Goal: Task Accomplishment & Management: Manage account settings

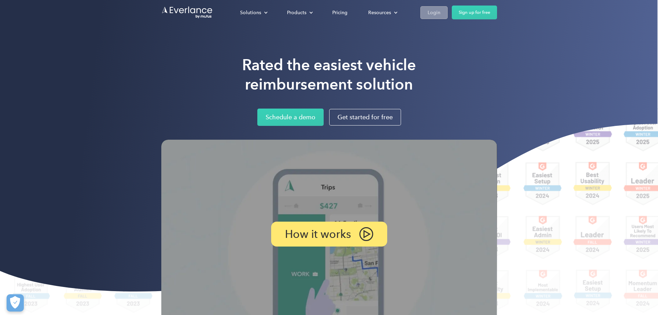
click at [441, 11] on div "Login" at bounding box center [434, 12] width 13 height 9
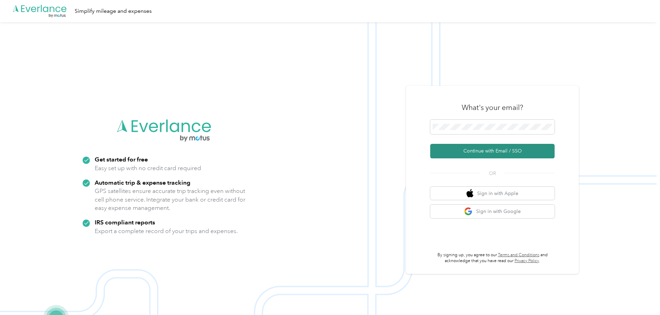
click at [492, 151] on button "Continue with Email / SSO" at bounding box center [492, 151] width 124 height 15
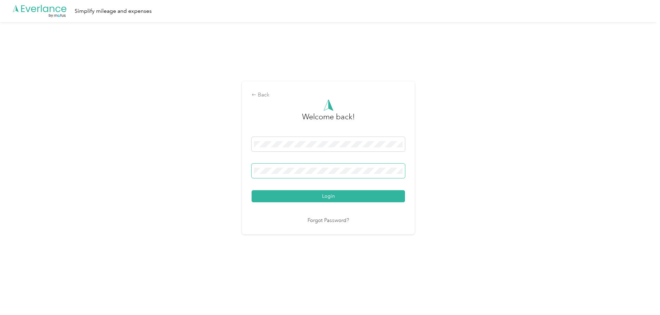
click at [252, 190] on button "Login" at bounding box center [328, 196] width 153 height 12
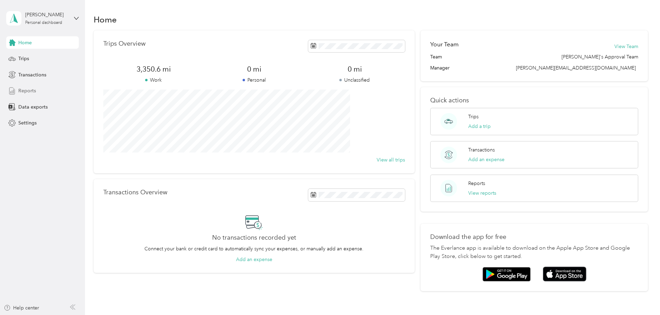
click at [25, 90] on span "Reports" at bounding box center [27, 90] width 18 height 7
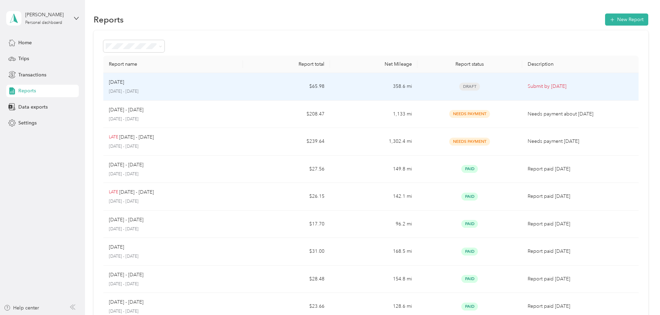
click at [186, 86] on div "September [DATE] - [DATE]" at bounding box center [173, 86] width 129 height 16
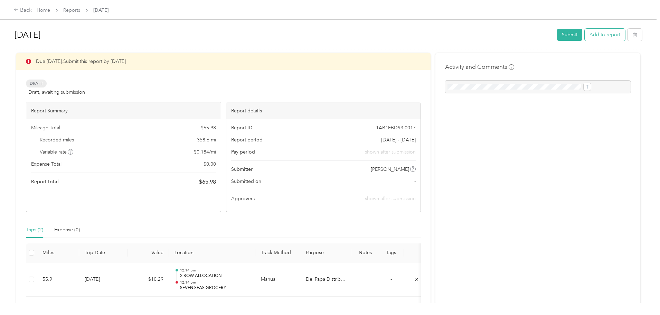
click at [585, 37] on button "Add to report" at bounding box center [605, 35] width 40 height 12
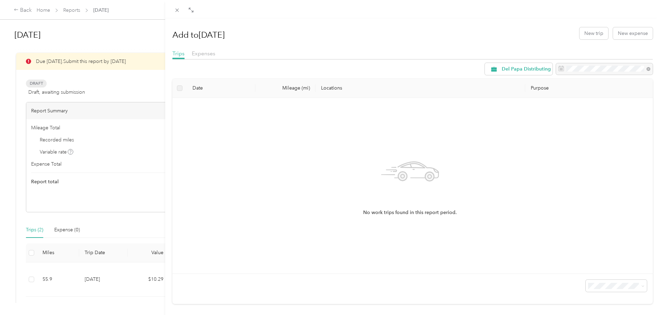
click at [578, 69] on div at bounding box center [604, 69] width 97 height 12
click at [588, 34] on button "New trip" at bounding box center [593, 33] width 29 height 12
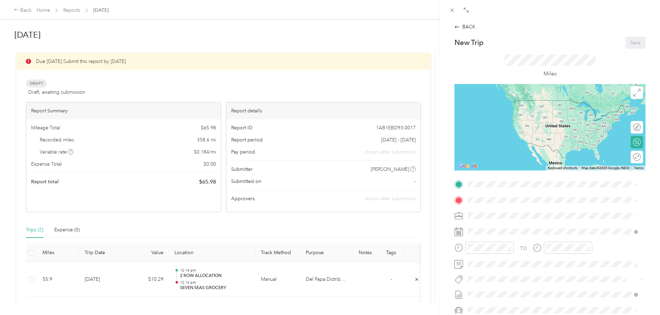
click at [86, 83] on div "BACK New Trip Save This trip cannot be edited because it is either under review…" at bounding box center [330, 157] width 660 height 315
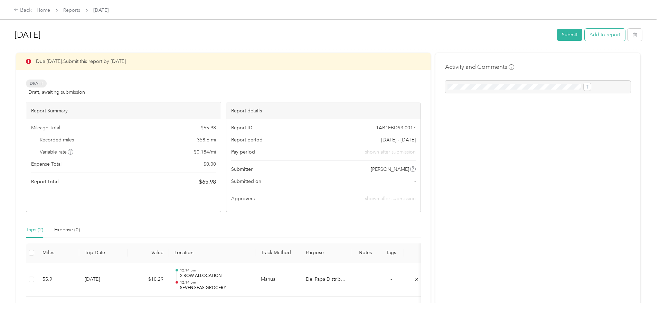
click at [585, 33] on button "Add to report" at bounding box center [605, 35] width 40 height 12
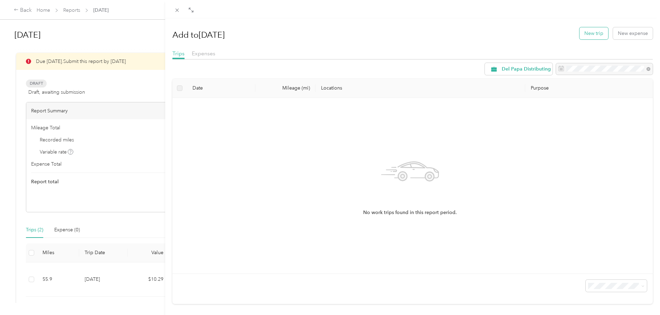
click at [589, 32] on button "New trip" at bounding box center [593, 33] width 29 height 12
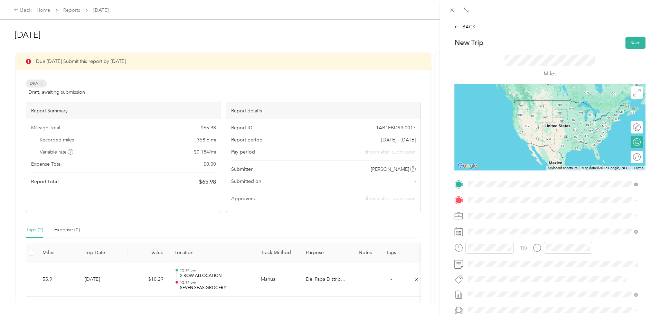
click at [482, 210] on span "[STREET_ADDRESS][US_STATE]" at bounding box center [515, 209] width 69 height 6
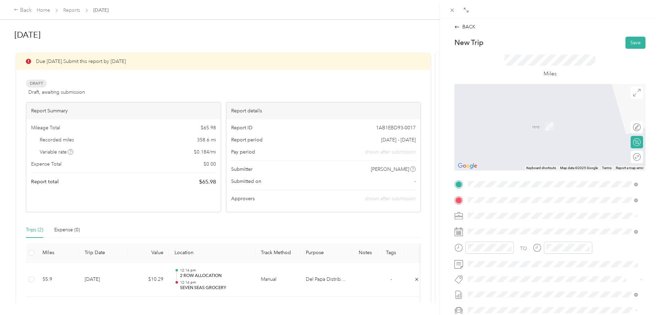
click at [511, 247] on span "[GEOGRAPHIC_DATA] [US_STATE], [GEOGRAPHIC_DATA]" at bounding box center [520, 247] width 78 height 12
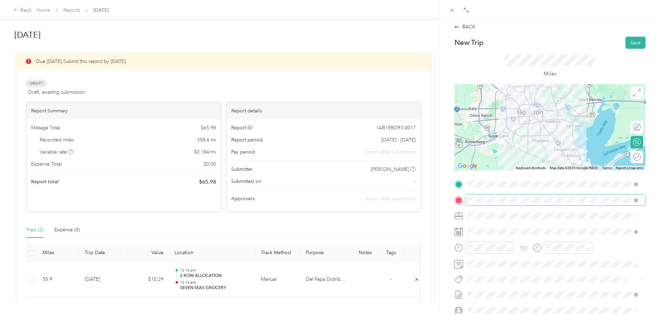
click at [531, 196] on span at bounding box center [555, 200] width 180 height 11
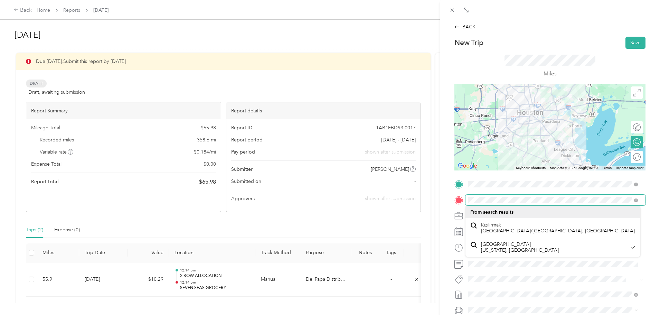
click at [446, 206] on div "BACK New Trip Save This trip cannot be edited because it is either under review…" at bounding box center [550, 175] width 220 height 315
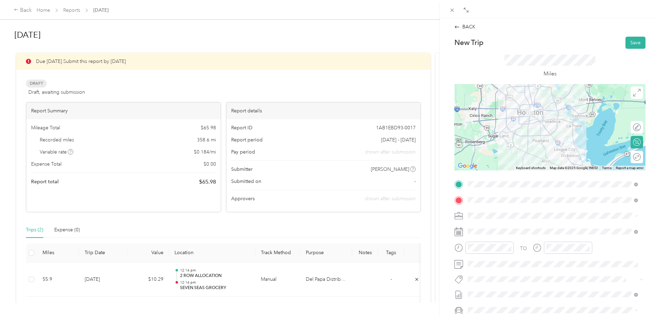
click at [475, 211] on span "From search results" at bounding box center [491, 212] width 43 height 6
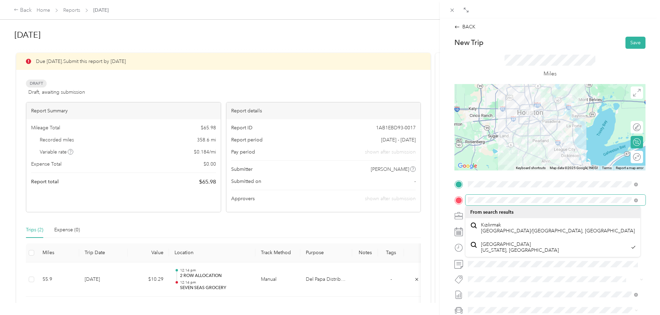
click at [434, 199] on div "BACK New Trip Save This trip cannot be edited because it is either under review…" at bounding box center [330, 157] width 660 height 315
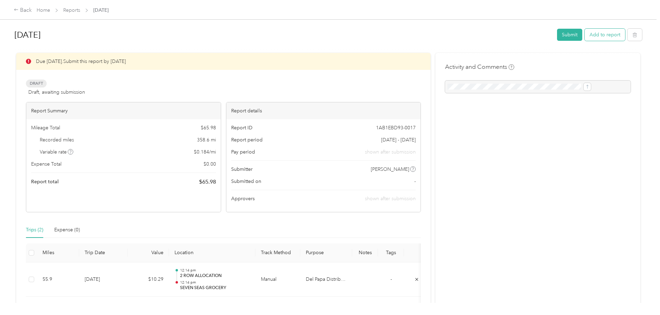
click at [585, 35] on button "Add to report" at bounding box center [605, 35] width 40 height 12
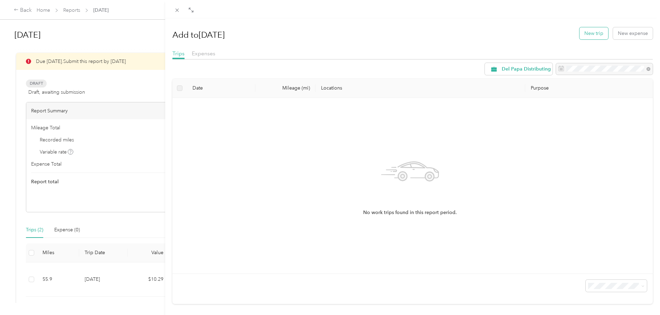
click at [595, 34] on button "New trip" at bounding box center [593, 33] width 29 height 12
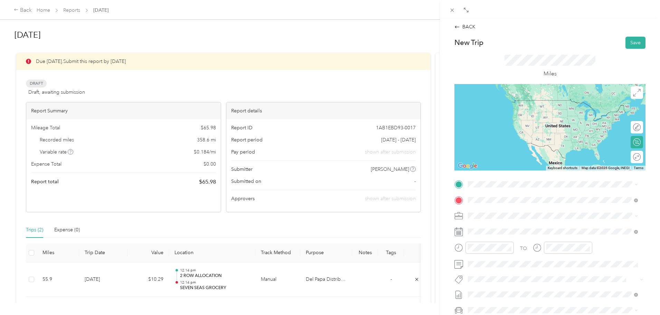
click at [486, 228] on span "[STREET_ADDRESS][US_STATE]" at bounding box center [515, 225] width 69 height 6
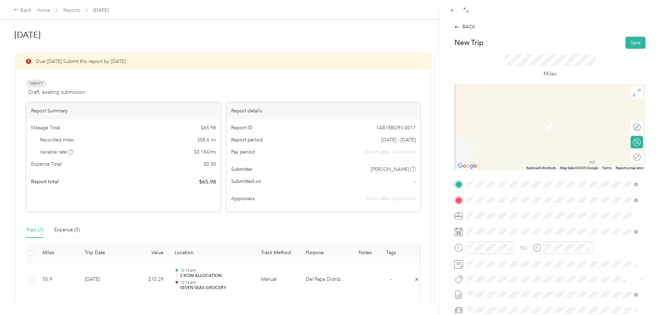
click at [488, 210] on span "[STREET_ADDRESS][US_STATE]" at bounding box center [515, 209] width 69 height 6
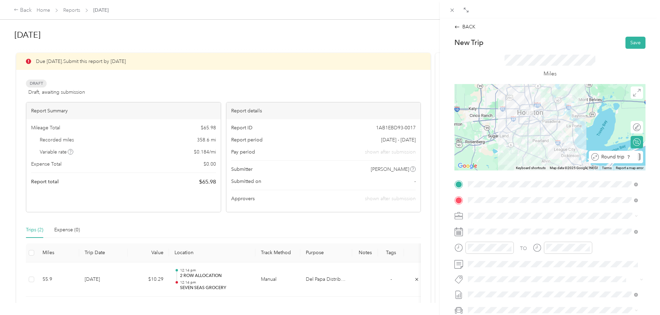
click at [631, 152] on div "Round trip" at bounding box center [616, 157] width 54 height 12
click at [627, 155] on div at bounding box center [630, 157] width 6 height 6
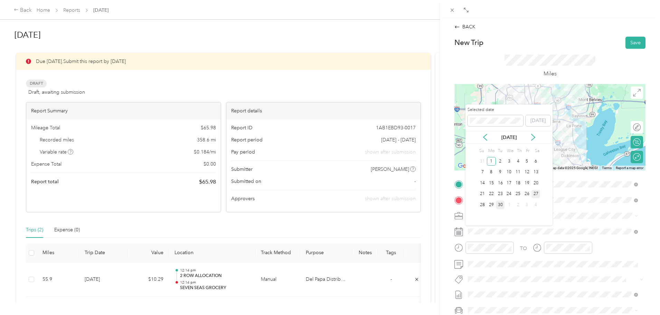
click at [538, 195] on div "27" at bounding box center [535, 194] width 9 height 9
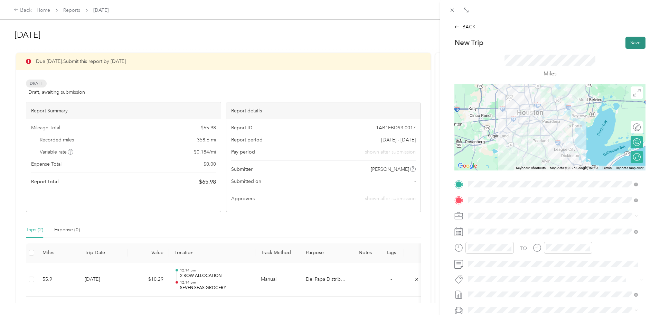
click at [631, 38] on button "Save" at bounding box center [635, 43] width 20 height 12
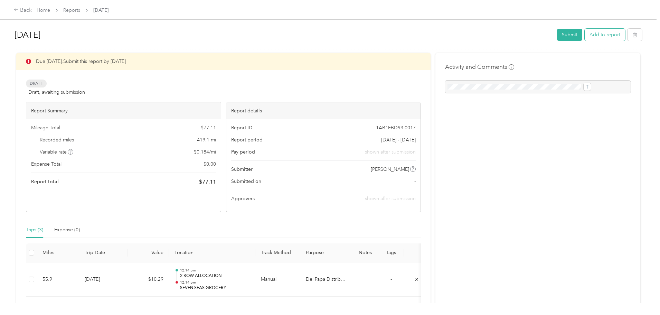
click at [585, 34] on button "Add to report" at bounding box center [605, 35] width 40 height 12
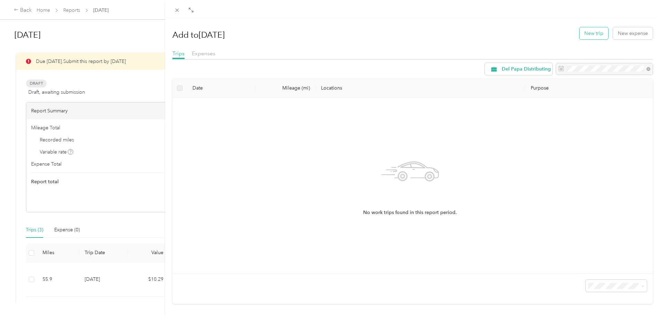
click at [586, 33] on button "New trip" at bounding box center [593, 33] width 29 height 12
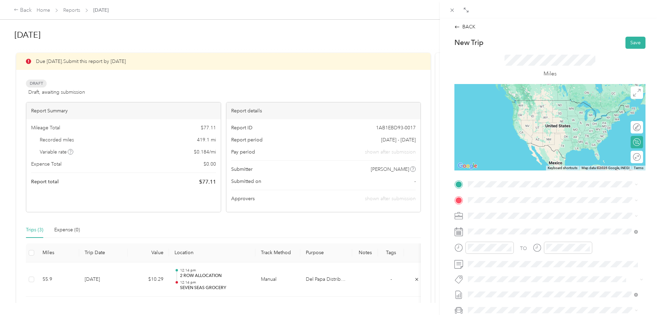
click at [506, 215] on strong "2 ROW ALLOCATION" at bounding box center [529, 212] width 49 height 6
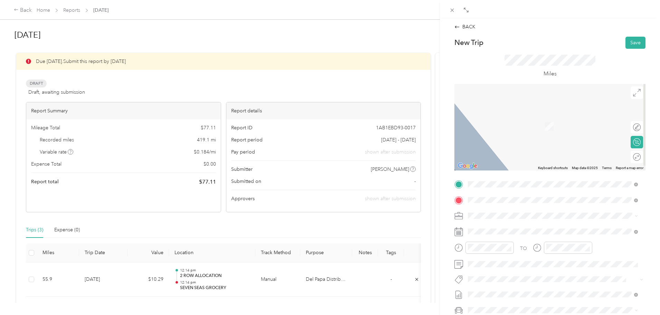
click at [513, 235] on span "[STREET_ADDRESS][PERSON_NAME]" at bounding box center [522, 238] width 82 height 6
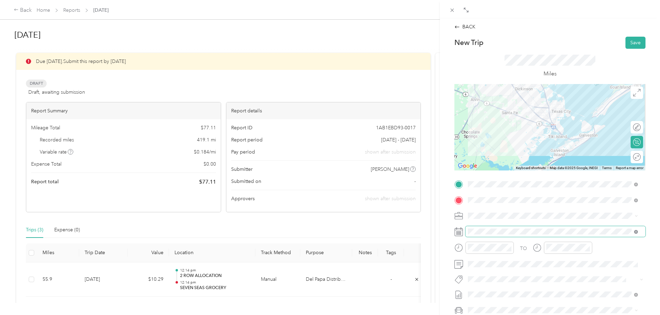
click at [636, 230] on icon at bounding box center [636, 232] width 4 height 4
click at [465, 232] on div at bounding box center [549, 231] width 191 height 11
click at [460, 232] on icon at bounding box center [458, 231] width 9 height 9
click at [458, 231] on g at bounding box center [459, 231] width 8 height 8
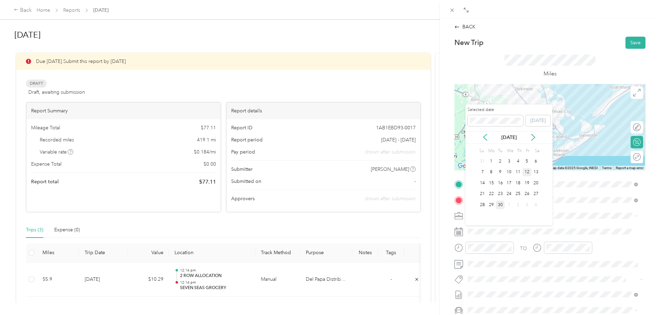
click at [528, 168] on div "12" at bounding box center [526, 172] width 9 height 9
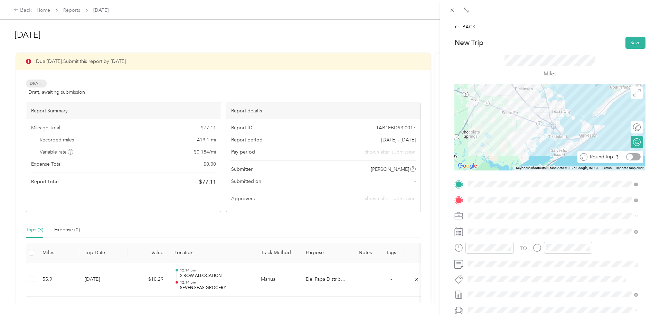
click at [629, 155] on div at bounding box center [633, 156] width 15 height 7
click at [631, 41] on button "Save" at bounding box center [635, 43] width 20 height 12
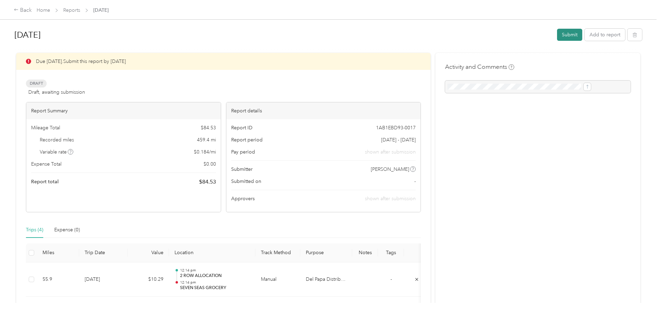
click at [557, 32] on button "Submit" at bounding box center [569, 35] width 25 height 12
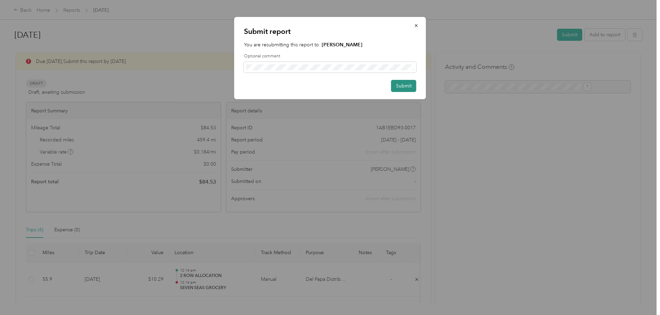
click at [405, 87] on button "Submit" at bounding box center [403, 86] width 25 height 12
